Goal: Contribute content: Contribute content

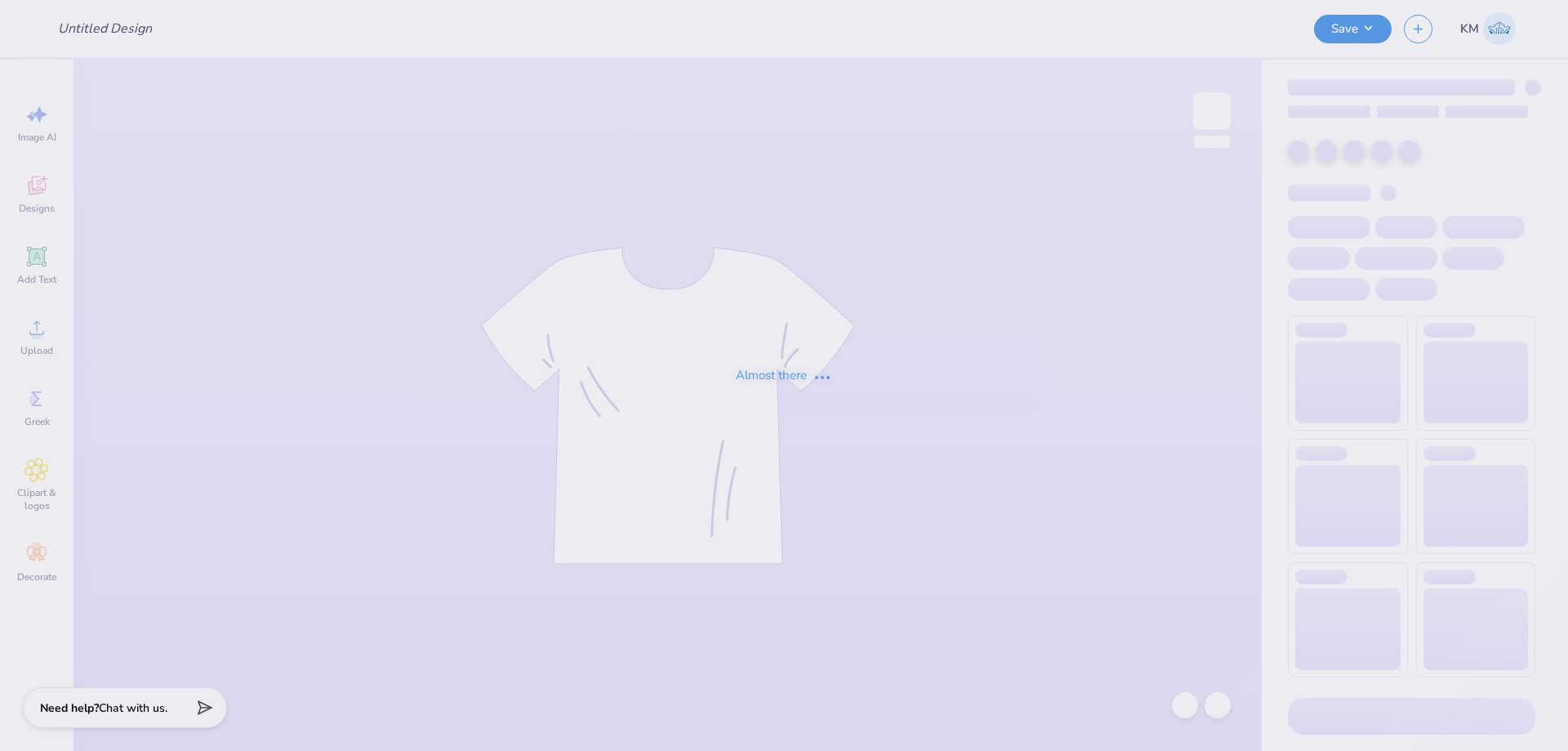
type input "TPUSA Shirt"
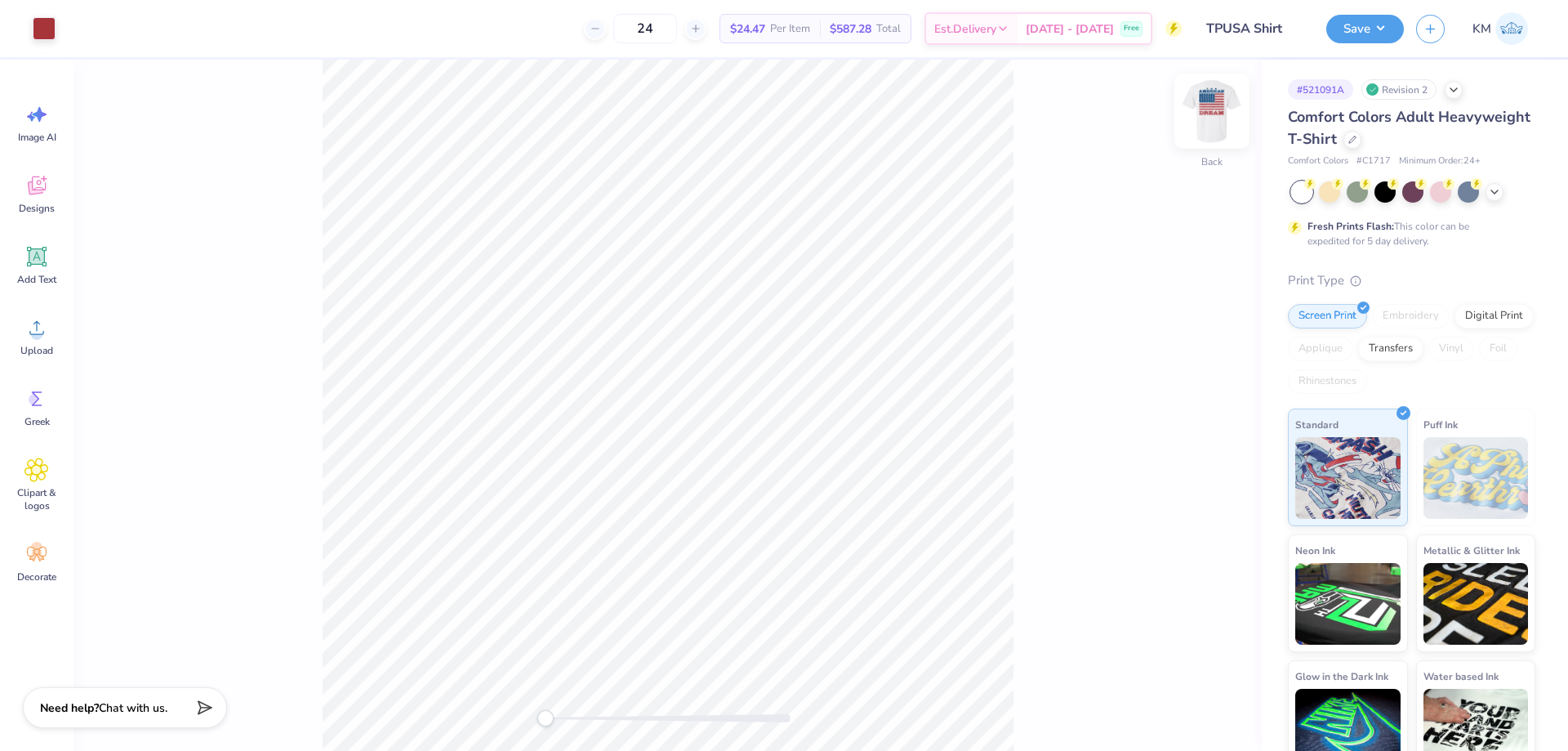
click at [1221, 109] on img at bounding box center [1212, 111] width 65 height 66
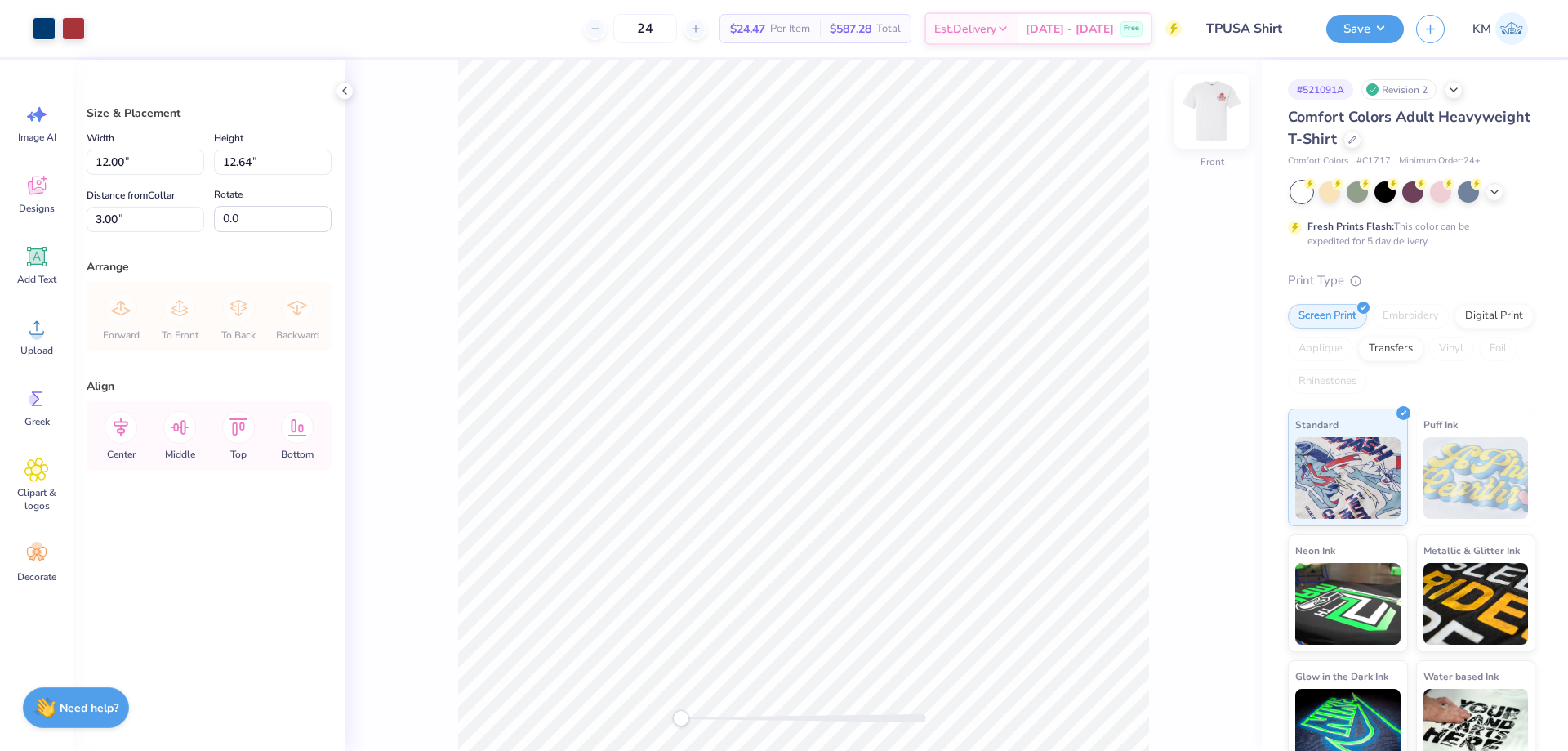
click at [1215, 111] on img at bounding box center [1212, 111] width 65 height 66
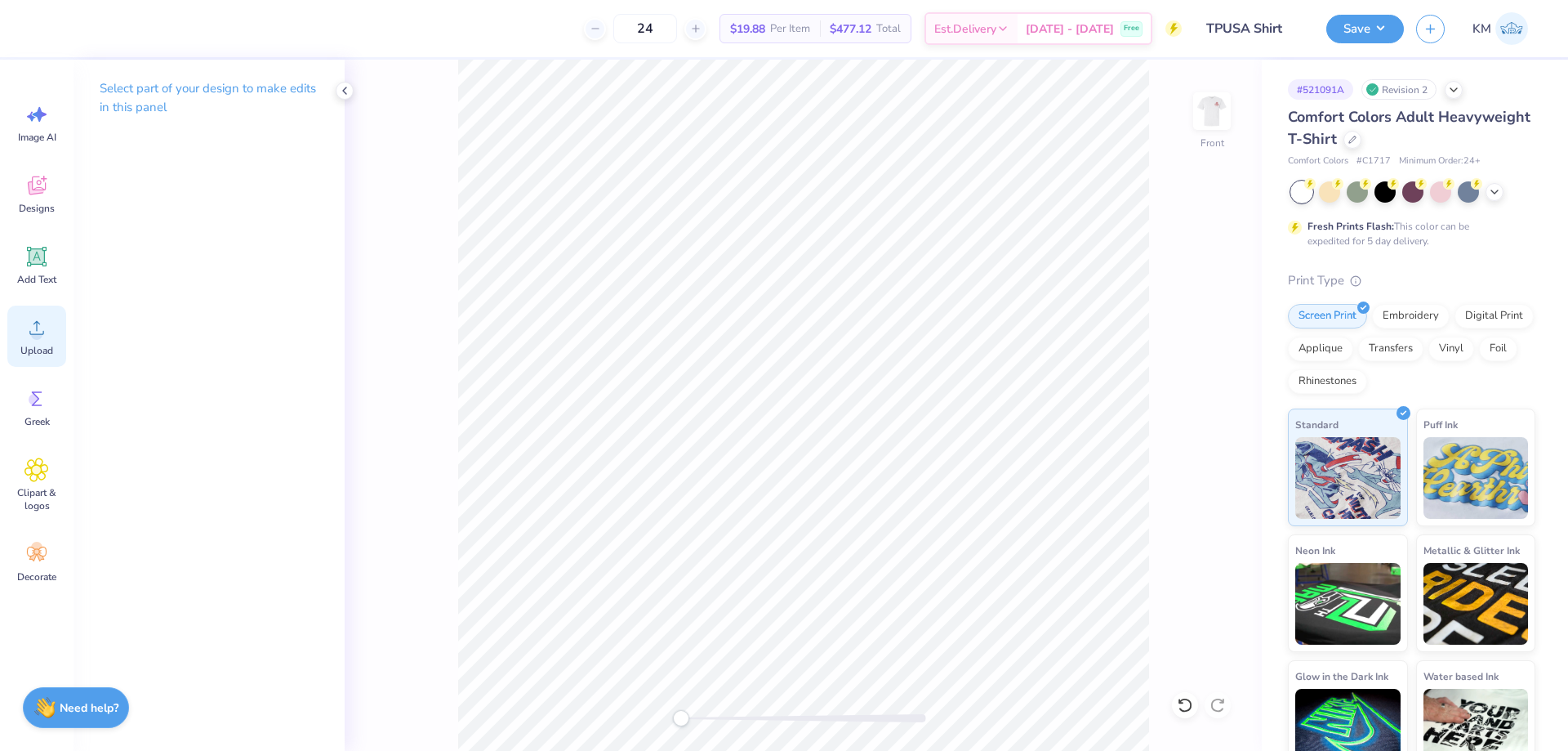
click at [9, 330] on div "Upload" at bounding box center [37, 336] width 59 height 62
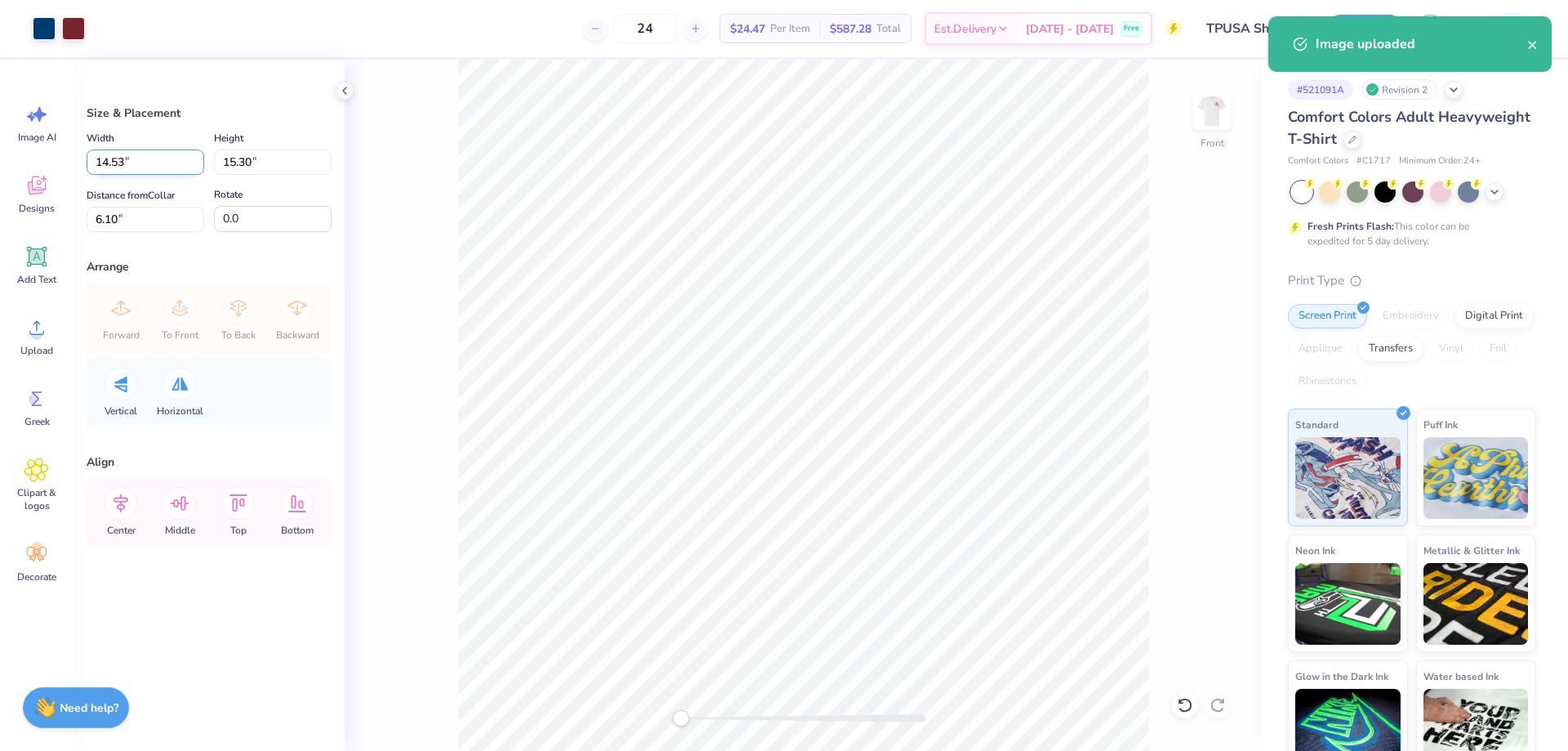
click at [111, 157] on input "14.53" at bounding box center [145, 161] width 118 height 26
type input "12.00"
type input "12.64"
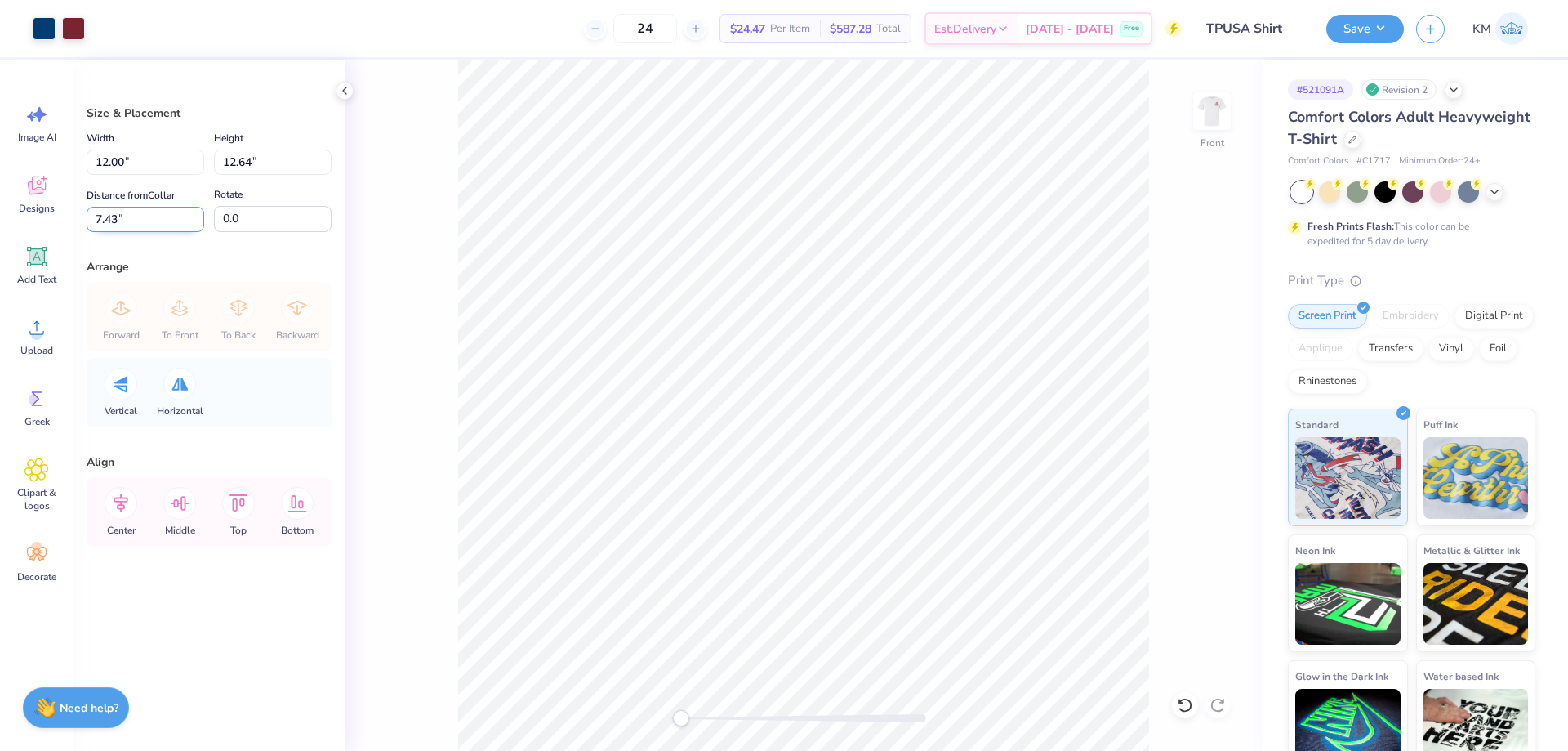
click at [117, 209] on input "7.43" at bounding box center [145, 219] width 118 height 26
type input "3"
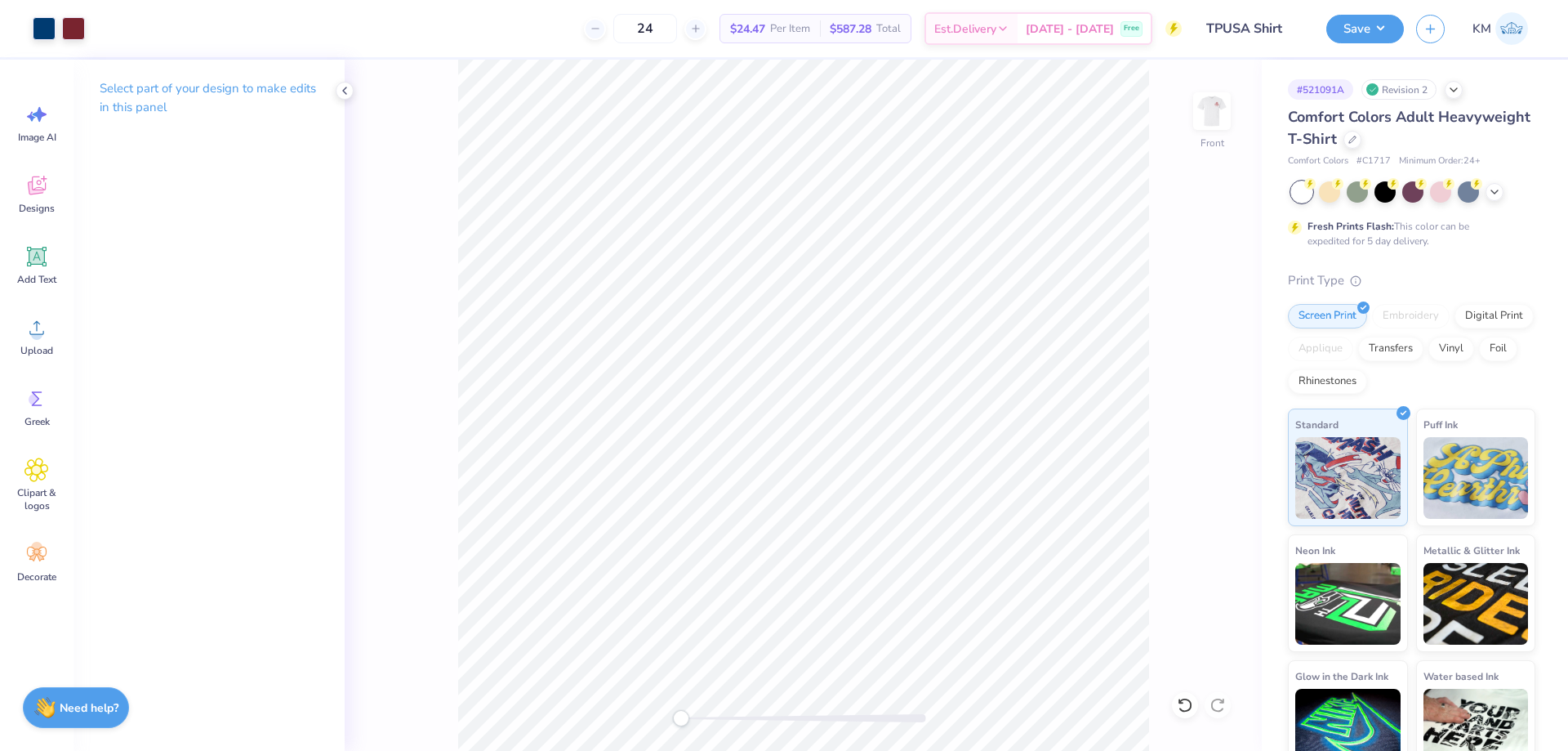
click at [1188, 122] on div "Front" at bounding box center [803, 405] width 917 height 691
click at [1207, 111] on img at bounding box center [1212, 111] width 65 height 66
click at [38, 331] on circle at bounding box center [37, 334] width 11 height 11
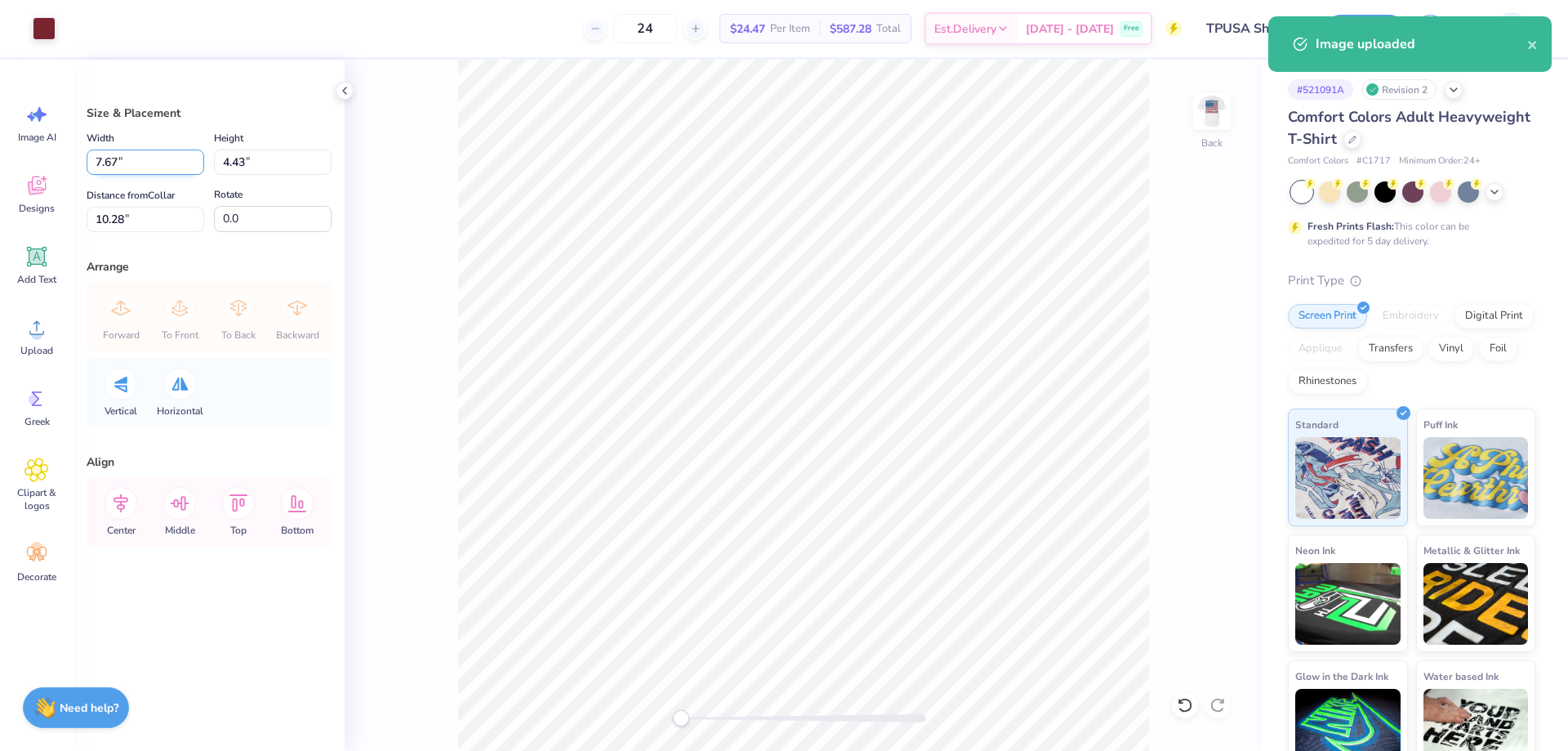
click at [119, 168] on input "7.67" at bounding box center [145, 161] width 118 height 26
type input "3.50"
type input "2.02"
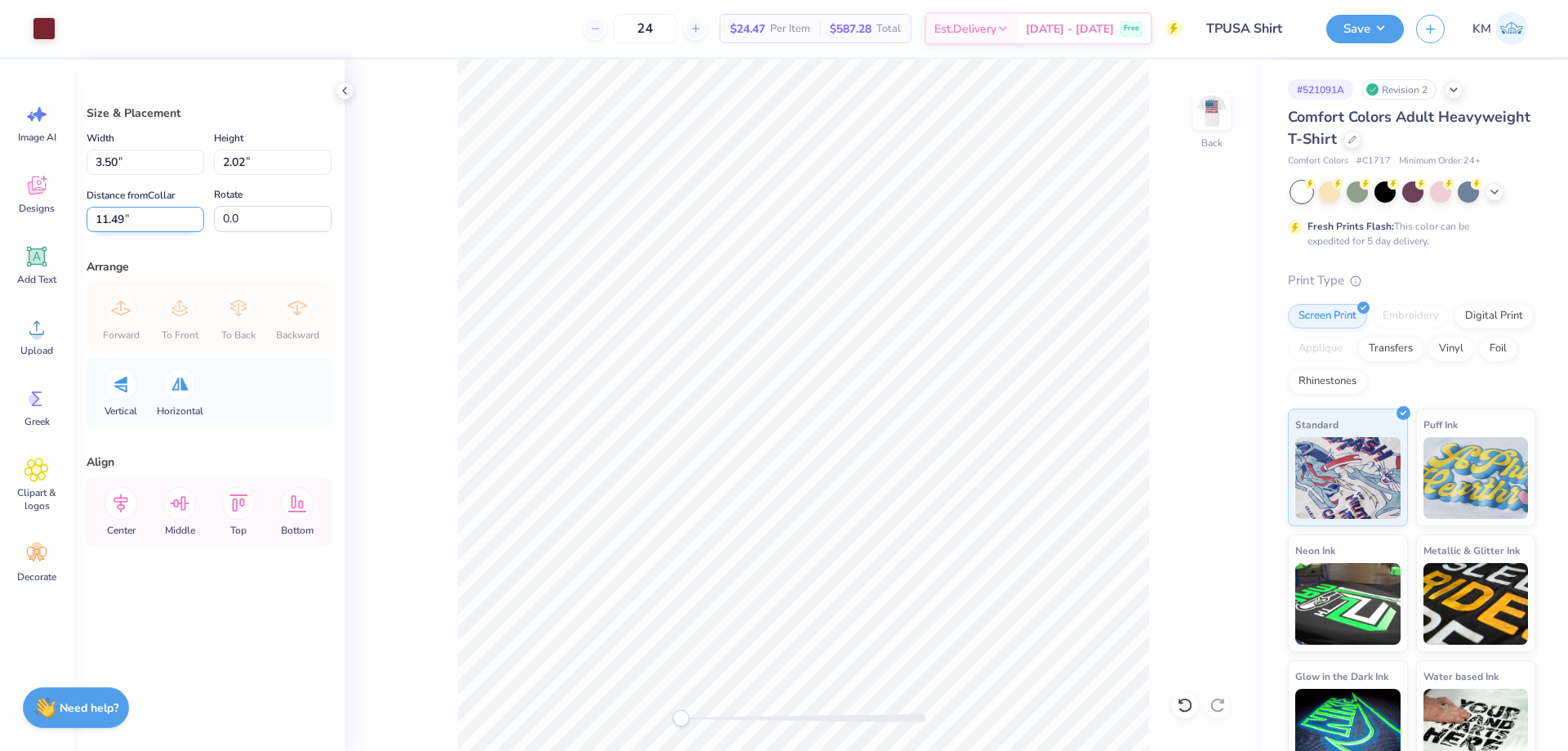
click at [126, 227] on input "11.49" at bounding box center [145, 219] width 118 height 26
type input "3"
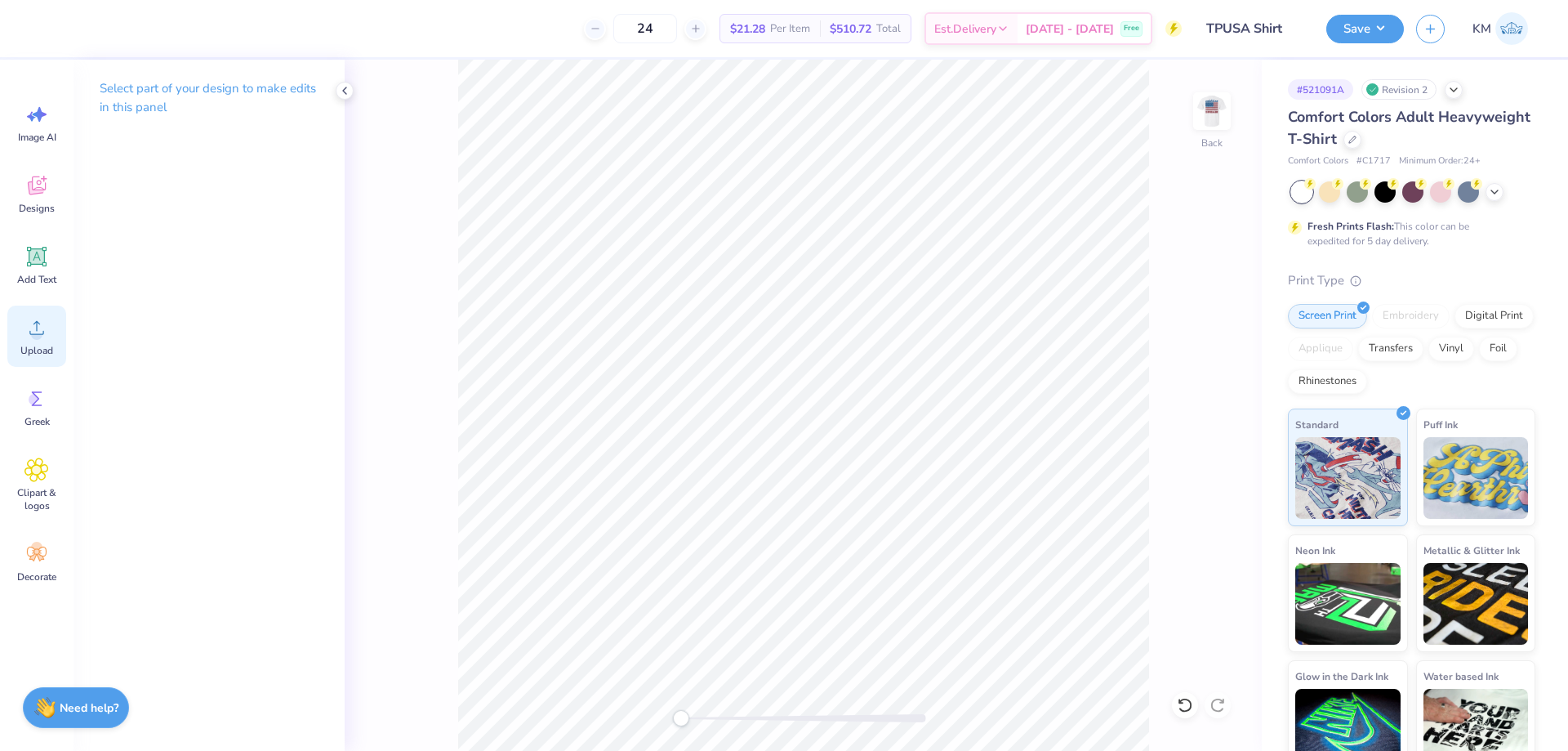
click at [24, 338] on div "Upload" at bounding box center [37, 336] width 59 height 62
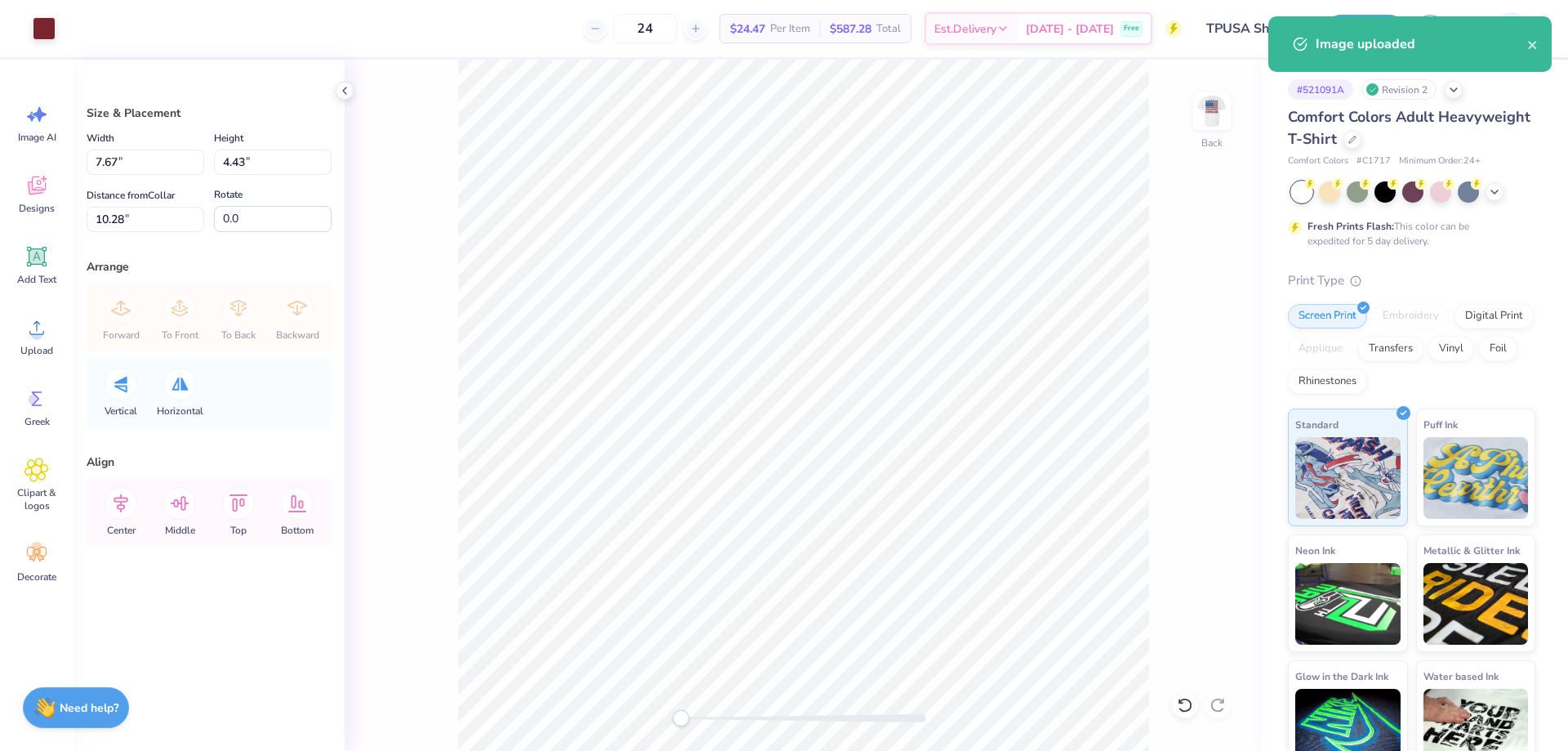
click at [126, 143] on div "Width 7.67 7.67 "" at bounding box center [145, 151] width 118 height 47
click at [119, 157] on input "7.67" at bounding box center [145, 161] width 118 height 26
type input "3.50"
type input "2.02"
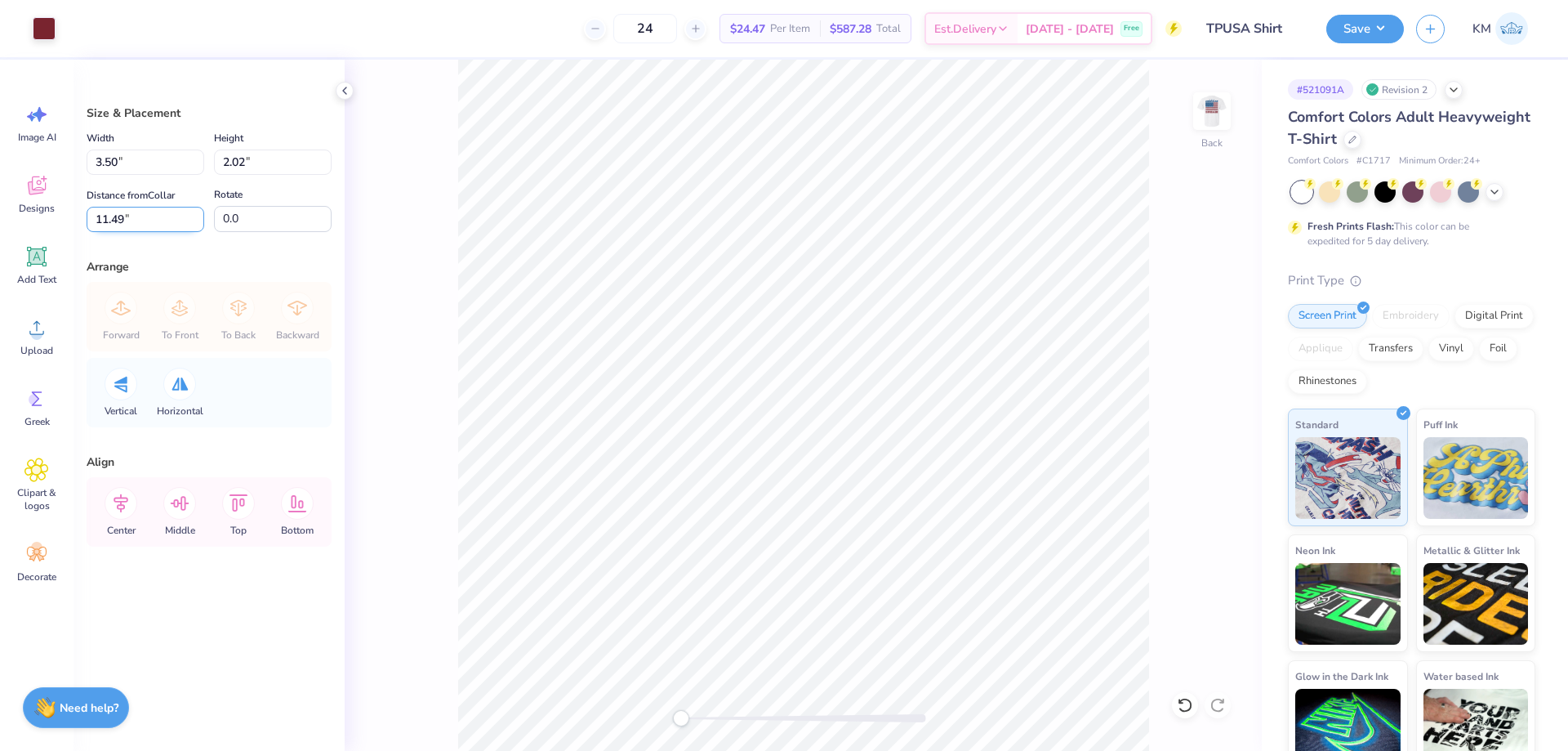
click at [112, 207] on input "11.49" at bounding box center [145, 219] width 118 height 26
type input "3"
click at [1222, 86] on img at bounding box center [1212, 111] width 65 height 66
click at [1400, 27] on button "Save" at bounding box center [1366, 27] width 78 height 28
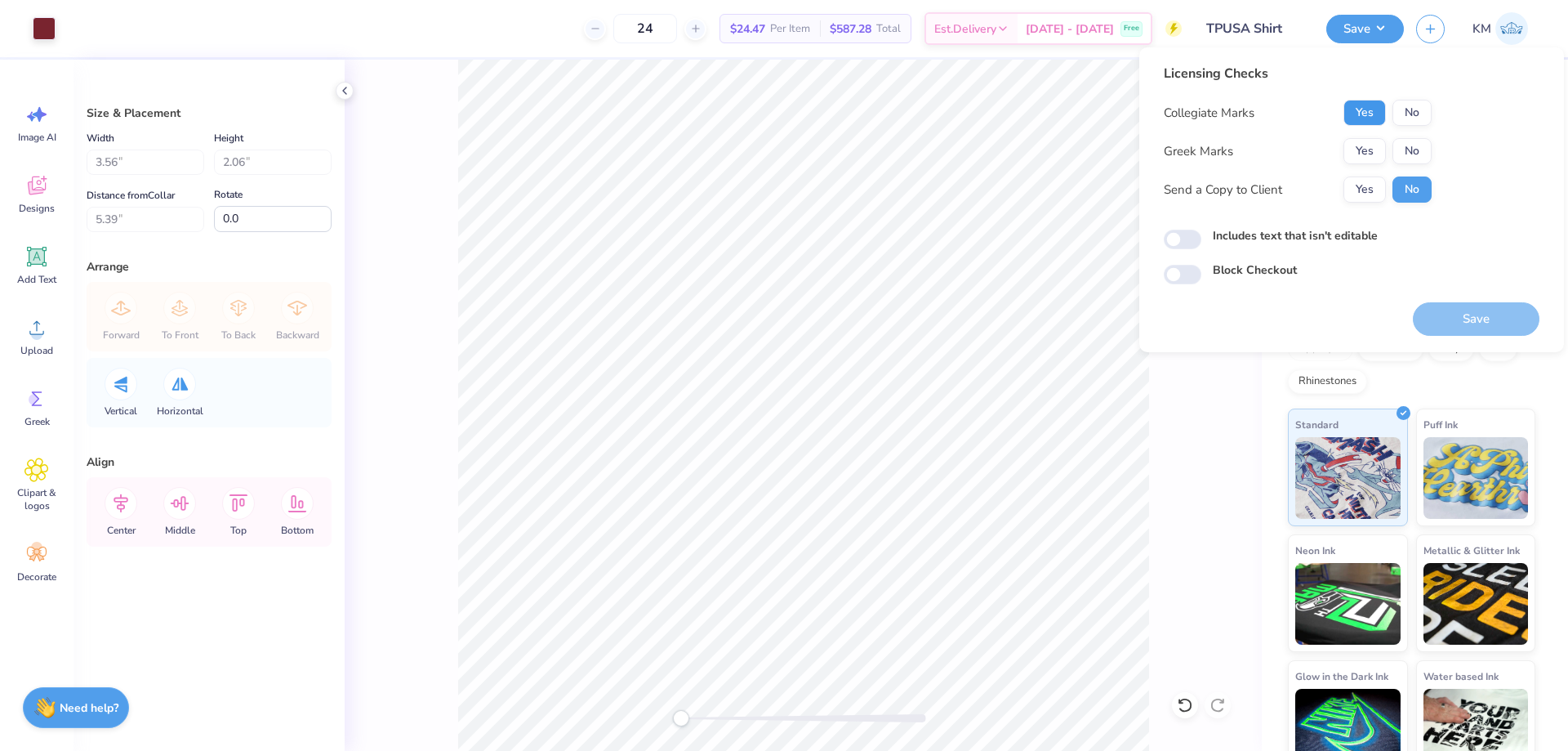
click at [1366, 118] on button "Yes" at bounding box center [1365, 113] width 43 height 27
click at [1429, 149] on button "No" at bounding box center [1411, 151] width 39 height 27
drag, startPoint x: 1358, startPoint y: 194, endPoint x: 1421, endPoint y: 289, distance: 114.0
click at [1358, 196] on button "Yes" at bounding box center [1365, 190] width 43 height 27
click at [1447, 309] on button "Save" at bounding box center [1476, 318] width 126 height 33
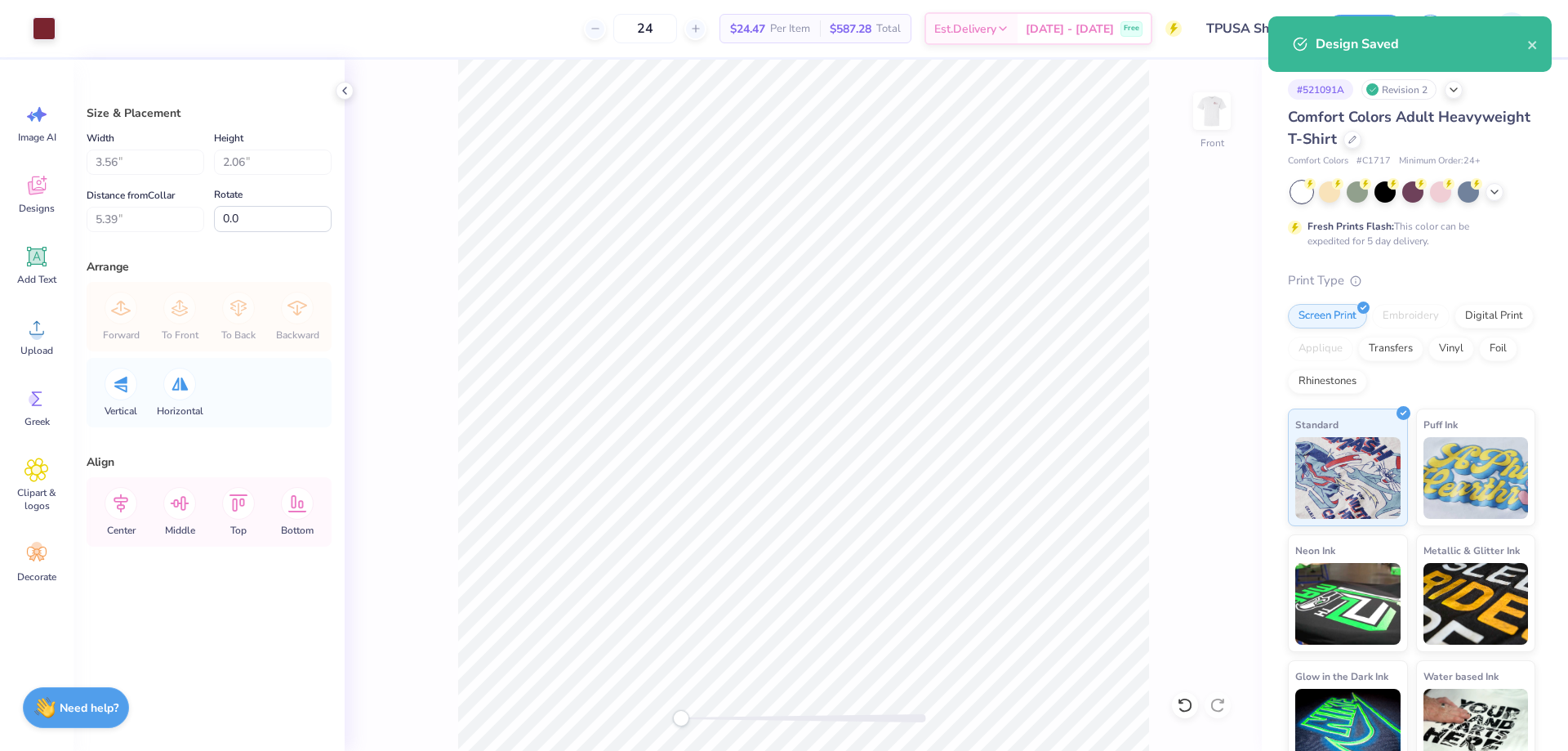
type input "12.00"
type input "12.64"
type input "3.00"
click at [1215, 120] on img at bounding box center [1212, 111] width 65 height 66
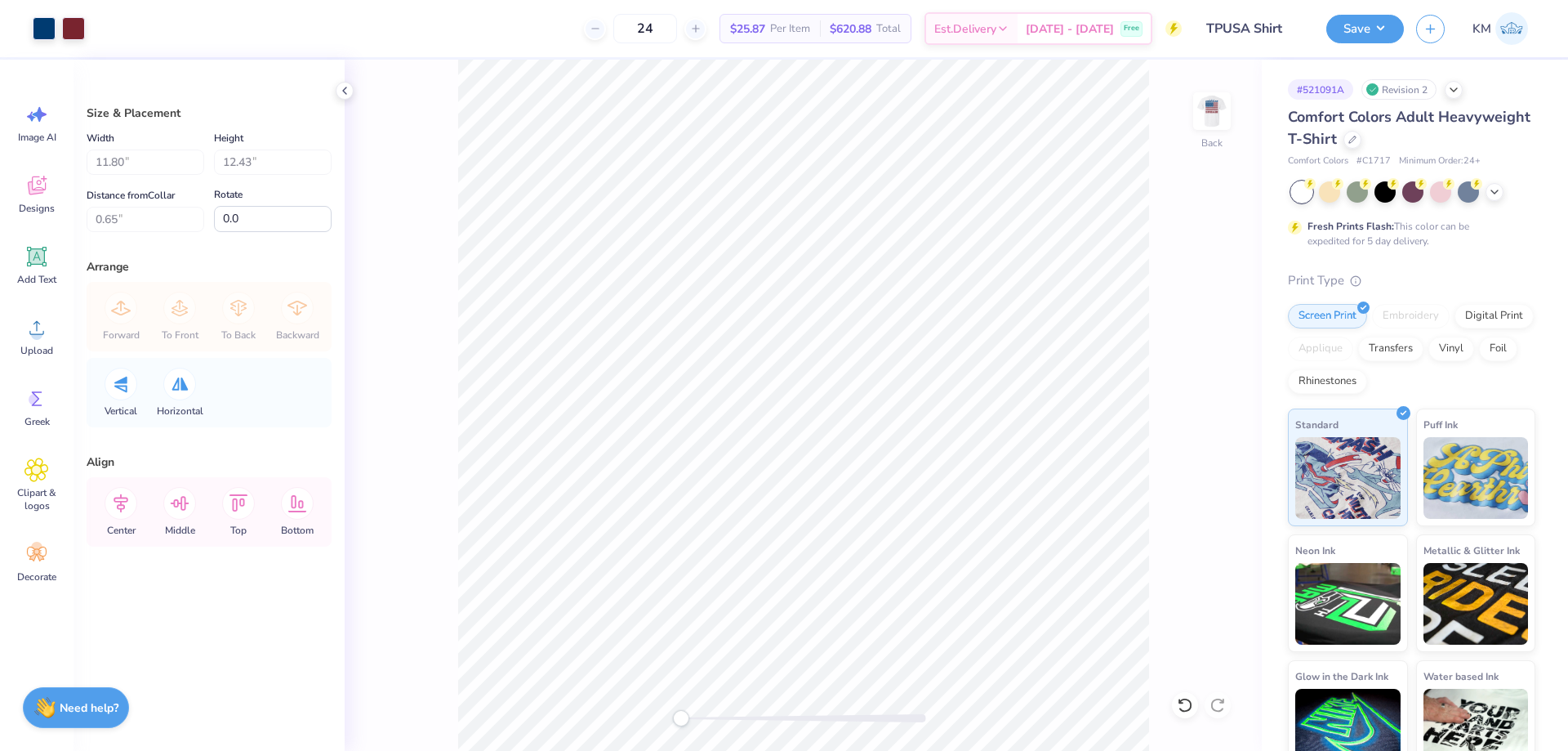
type input "3.50"
type input "2.02"
type input "3.00"
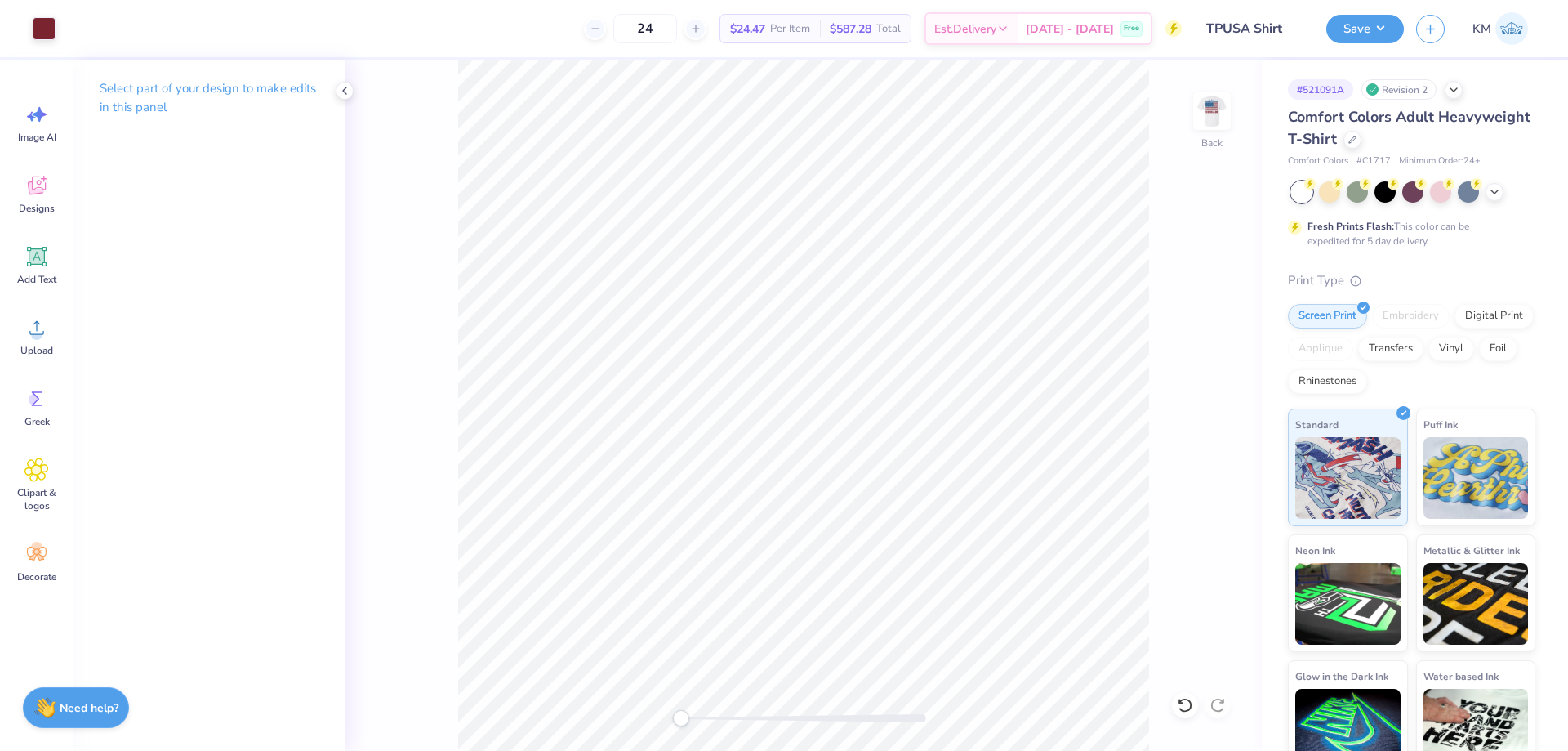
click at [751, 722] on div "Back" at bounding box center [803, 405] width 917 height 691
drag, startPoint x: 701, startPoint y: 722, endPoint x: 775, endPoint y: 718, distance: 74.1
click at [775, 718] on div at bounding box center [804, 718] width 245 height 9
drag, startPoint x: 762, startPoint y: 712, endPoint x: 725, endPoint y: 712, distance: 37.0
click at [725, 712] on div at bounding box center [804, 718] width 245 height 16
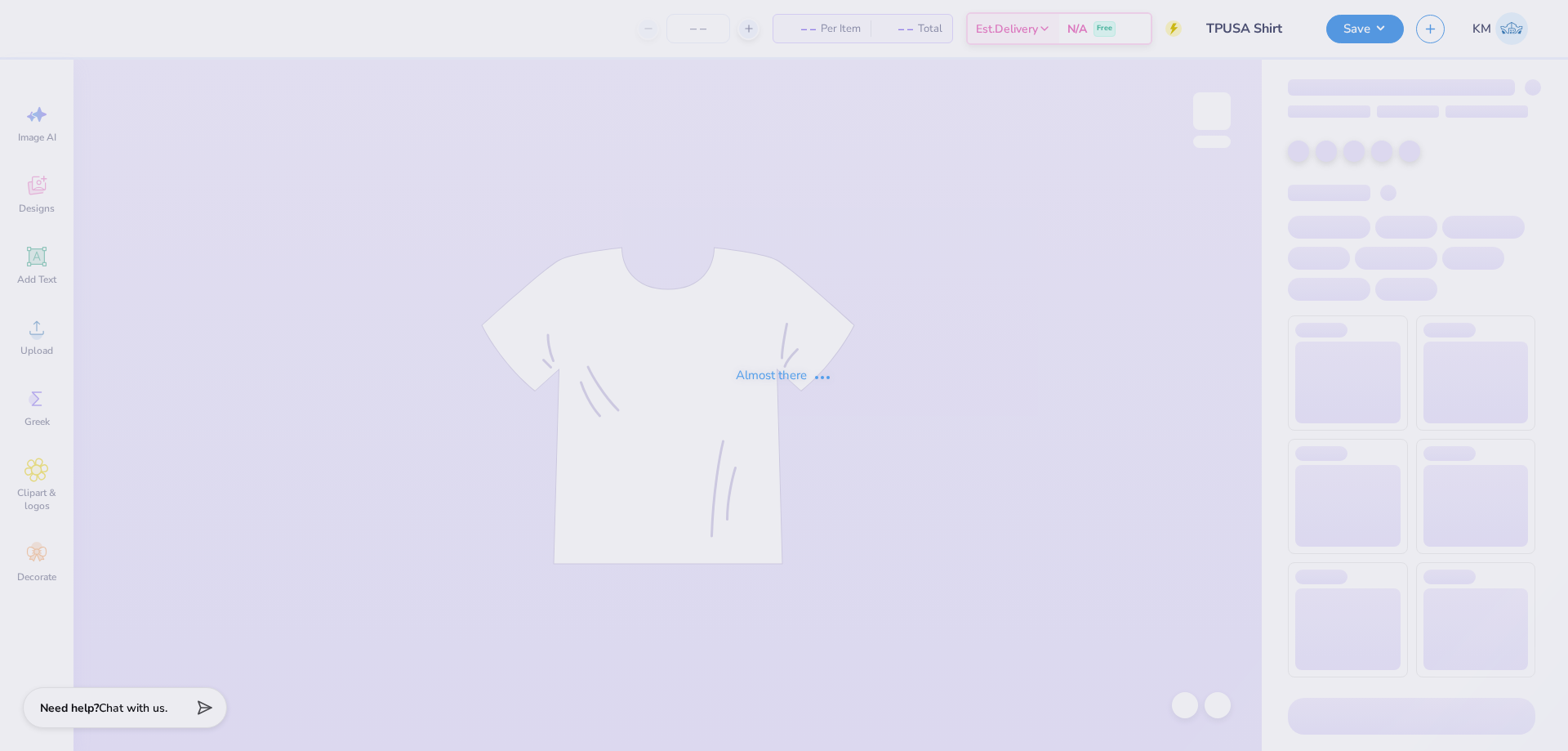
type input "TPUSA Shirt"
type input "24"
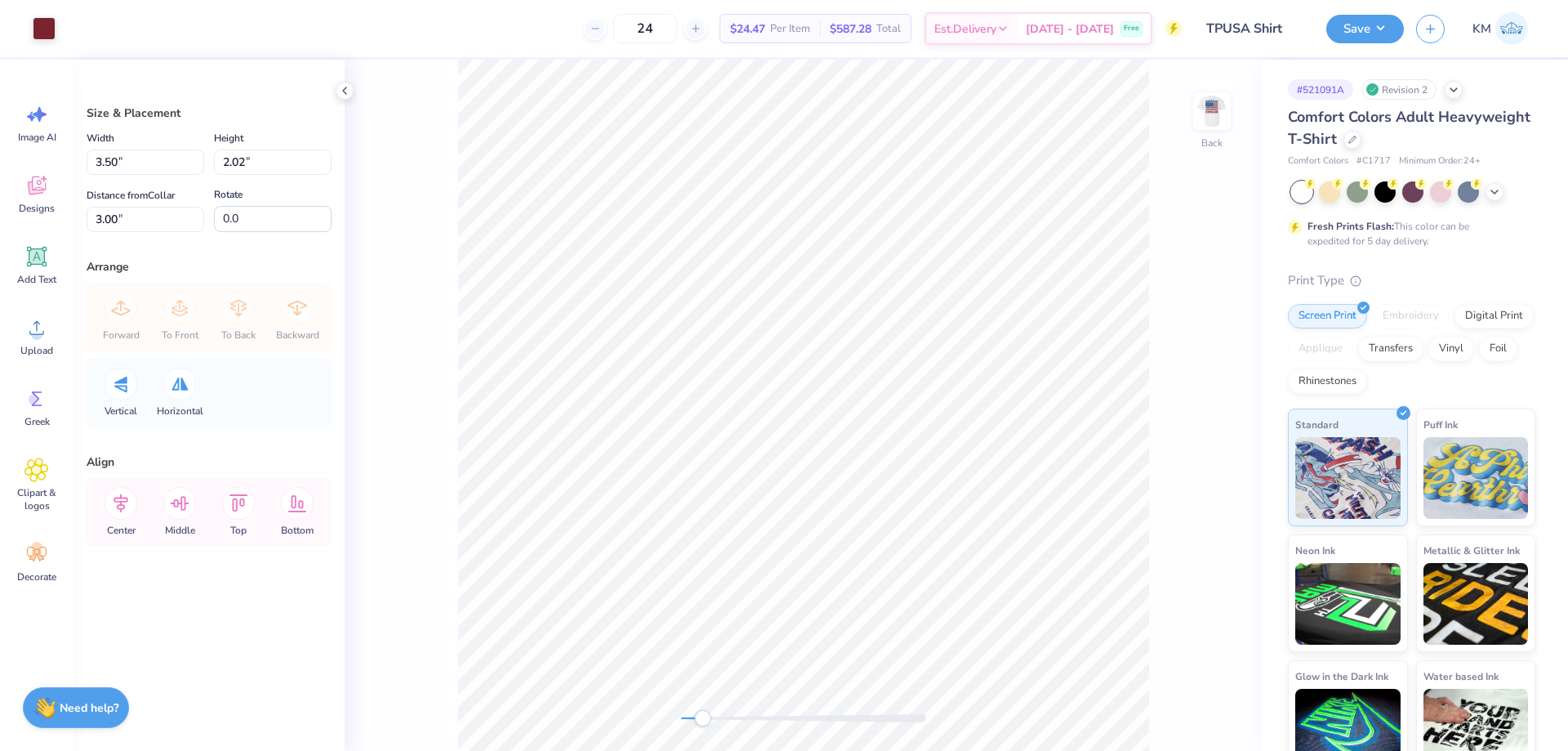
click at [694, 706] on div "Back" at bounding box center [803, 405] width 917 height 691
